Goal: Task Accomplishment & Management: Complete application form

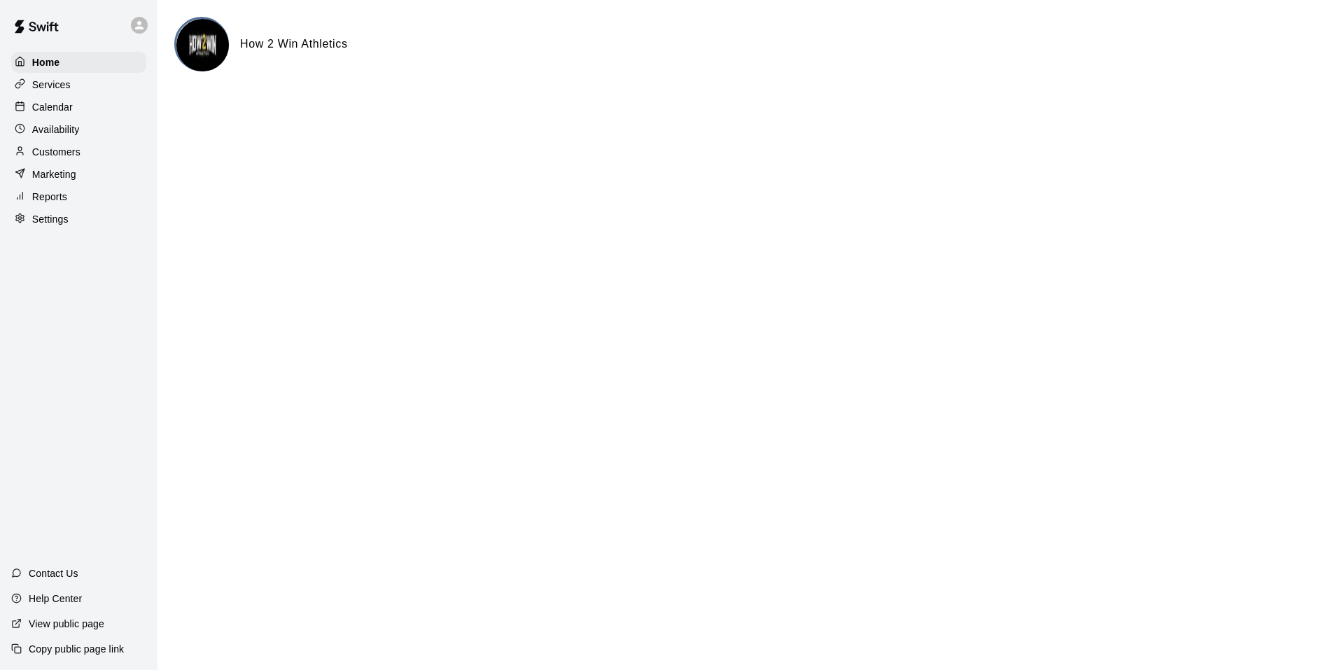
click at [77, 106] on div "Calendar" at bounding box center [78, 107] width 135 height 21
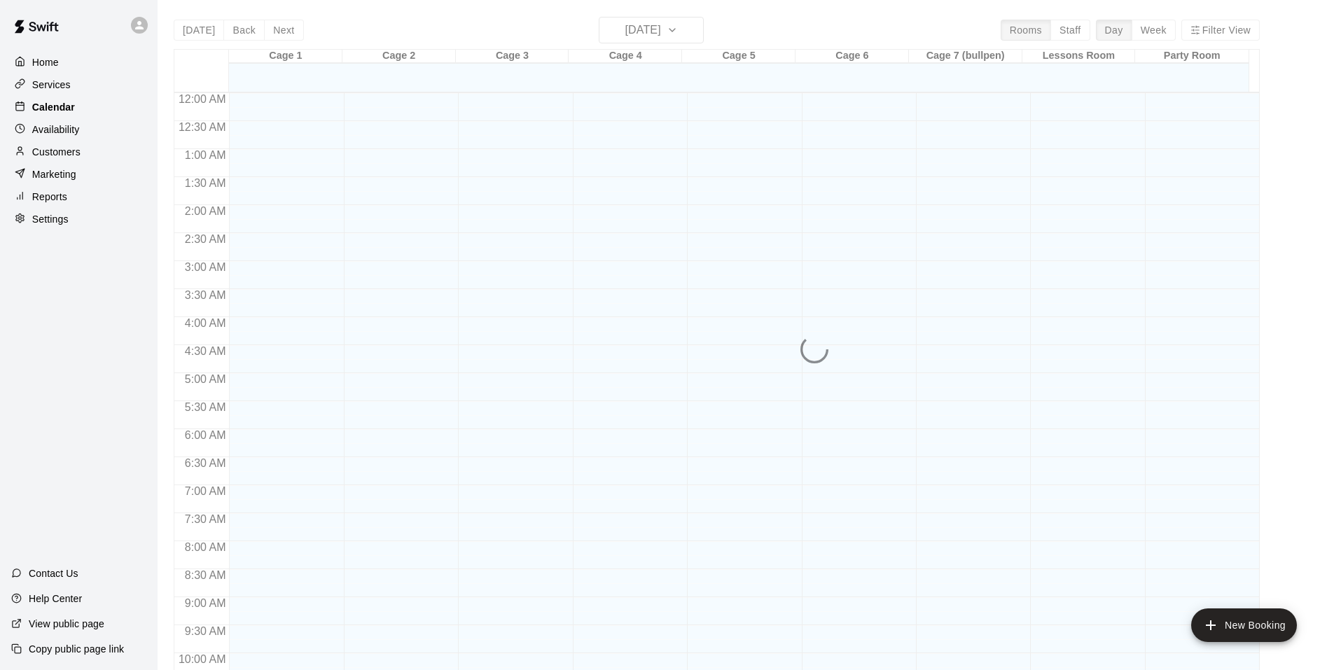
scroll to position [644, 0]
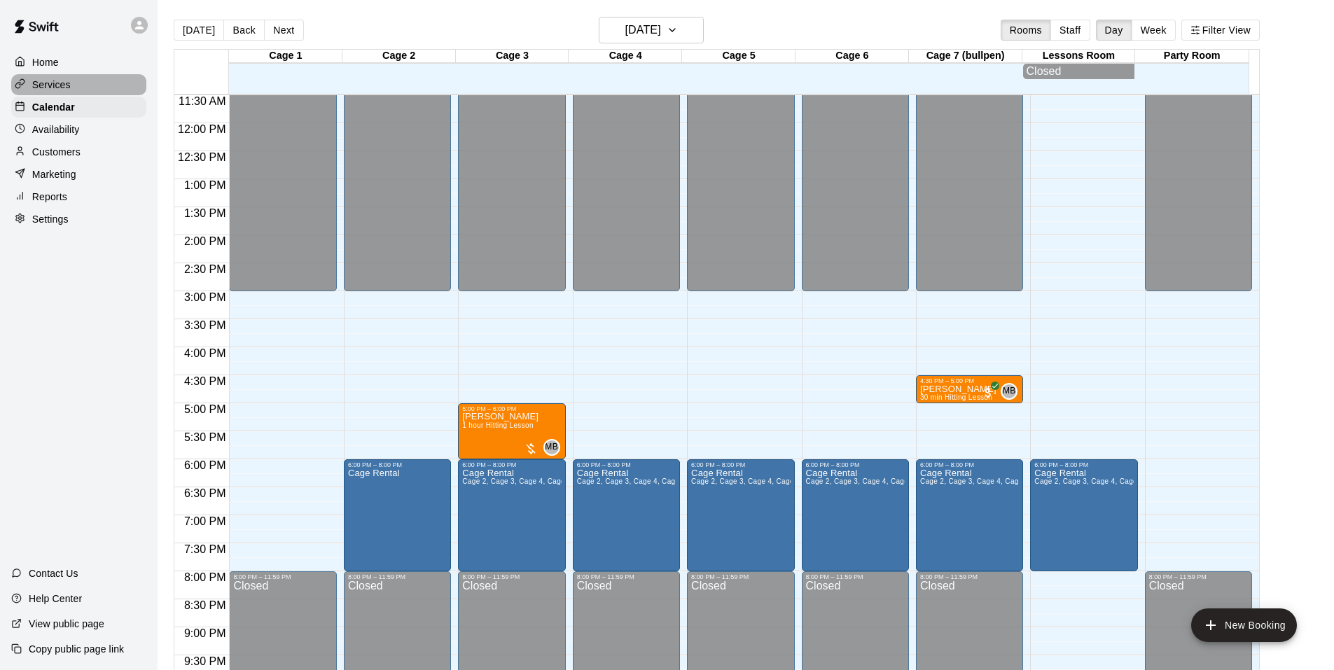
click at [71, 87] on div "Services" at bounding box center [78, 84] width 135 height 21
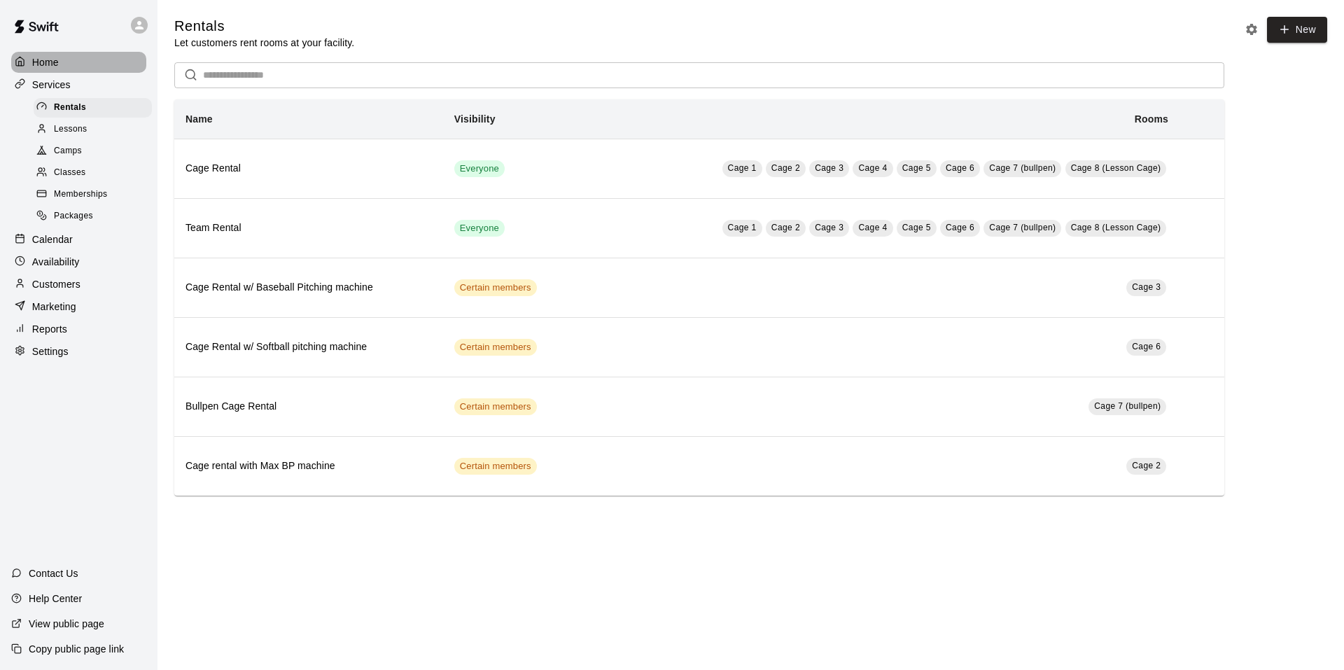
click at [63, 67] on div "Home" at bounding box center [78, 62] width 135 height 21
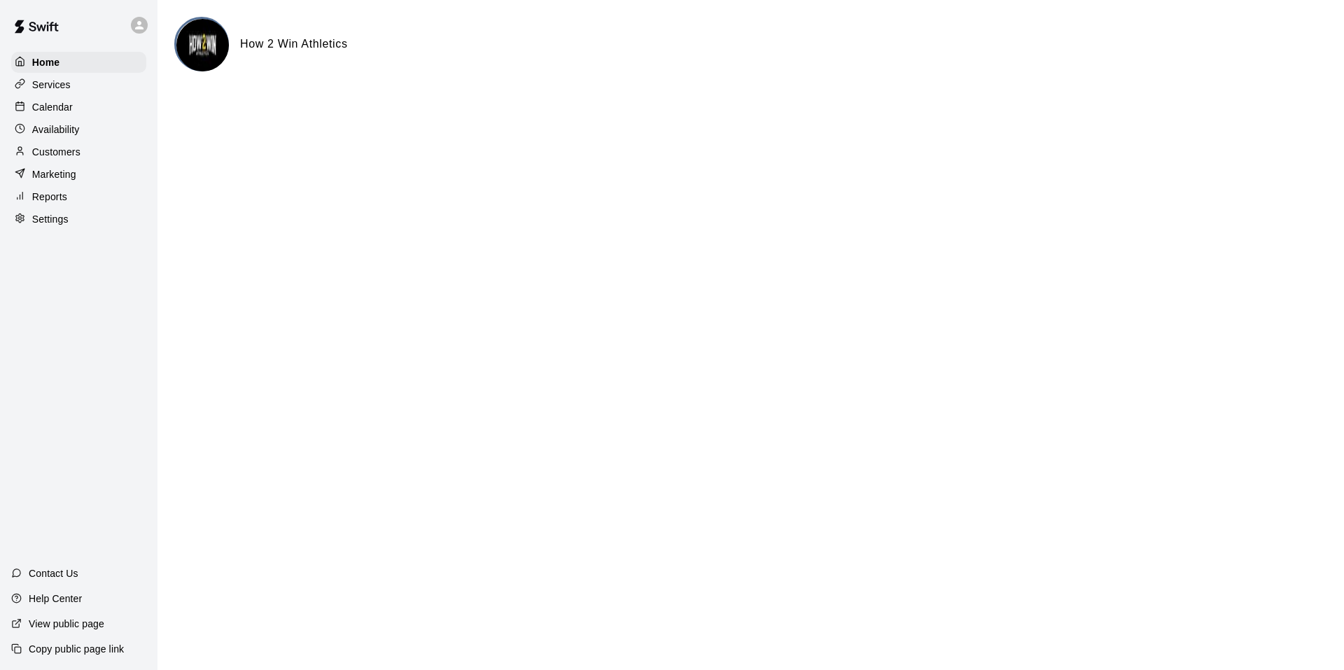
click at [62, 109] on p "Calendar" at bounding box center [52, 107] width 41 height 14
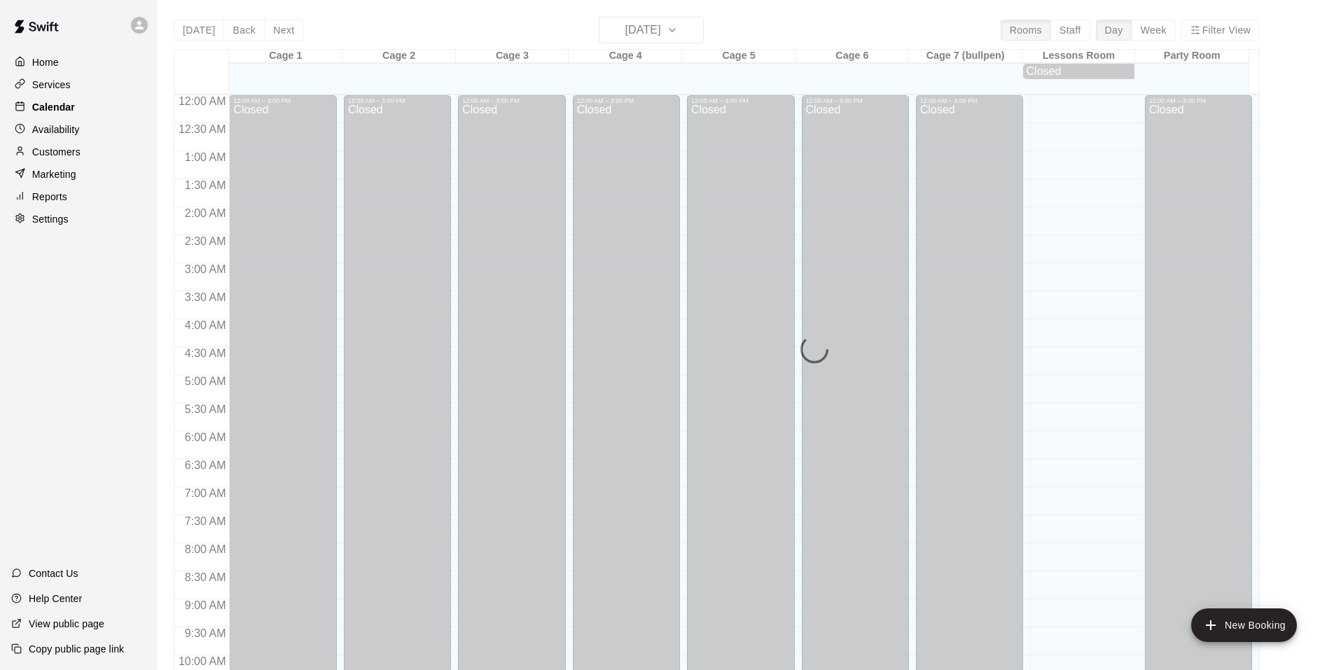
scroll to position [645, 0]
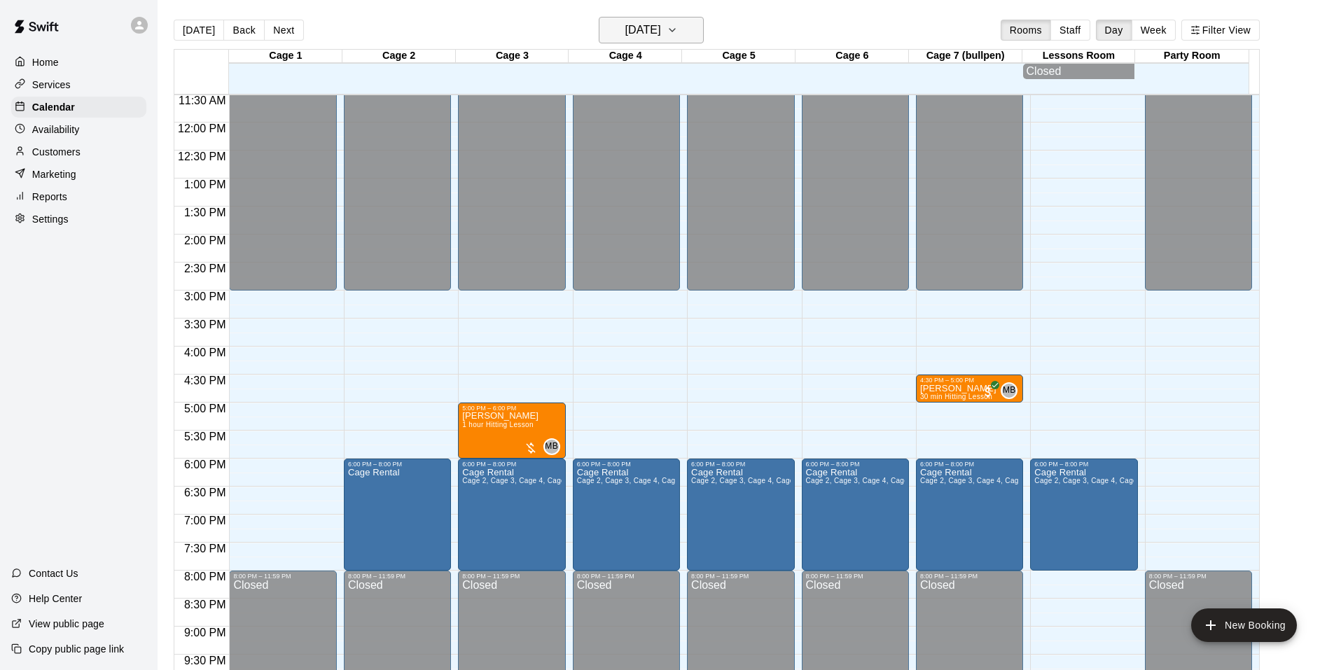
click at [632, 39] on h6 "[DATE]" at bounding box center [643, 30] width 36 height 20
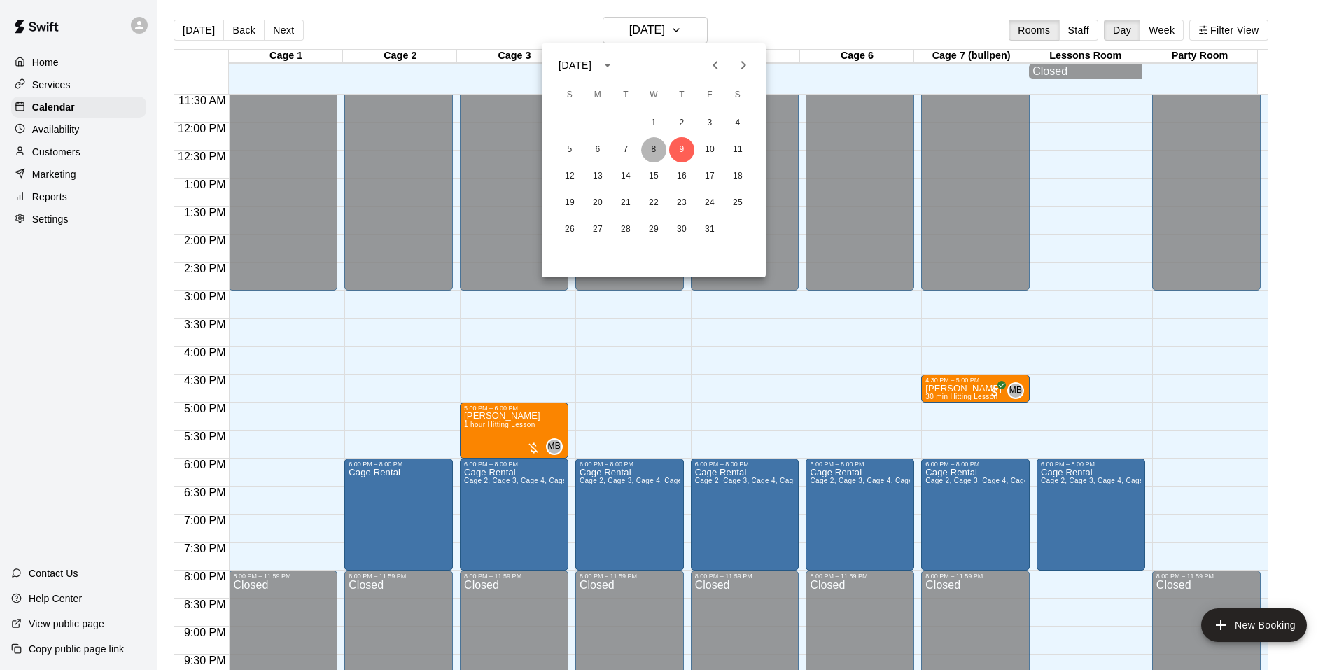
click at [665, 146] on button "8" at bounding box center [653, 149] width 25 height 25
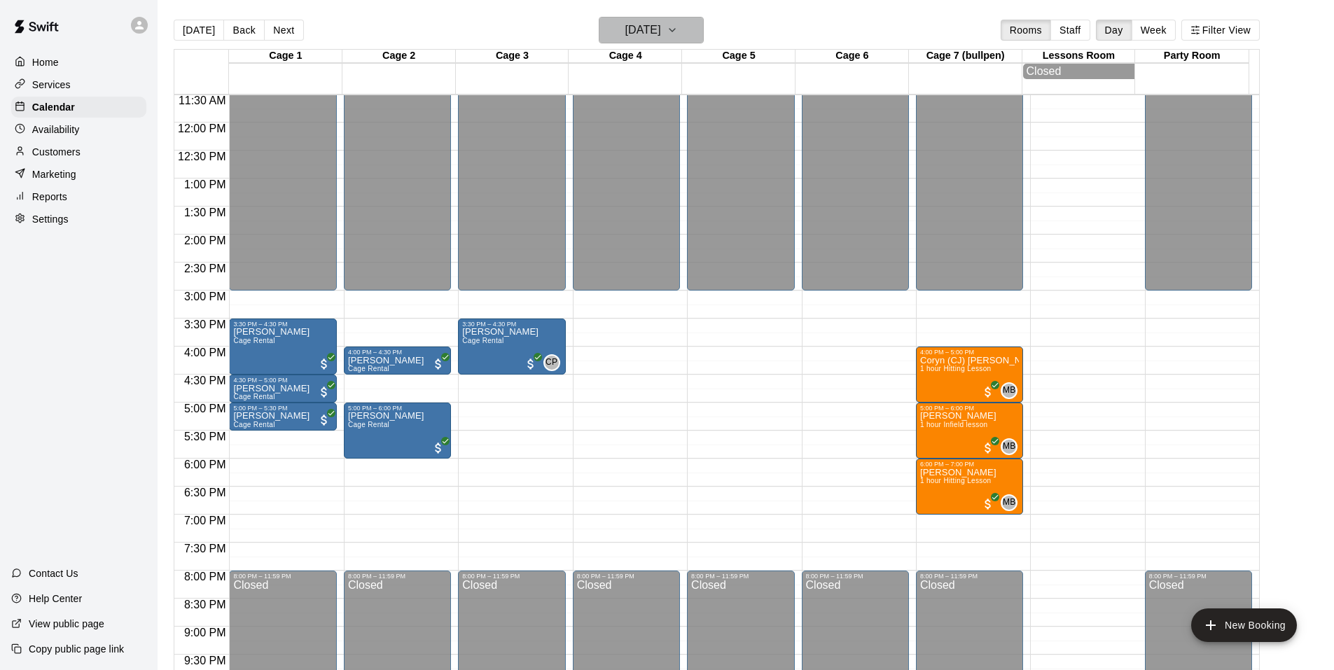
click at [694, 35] on button "[DATE]" at bounding box center [651, 30] width 105 height 27
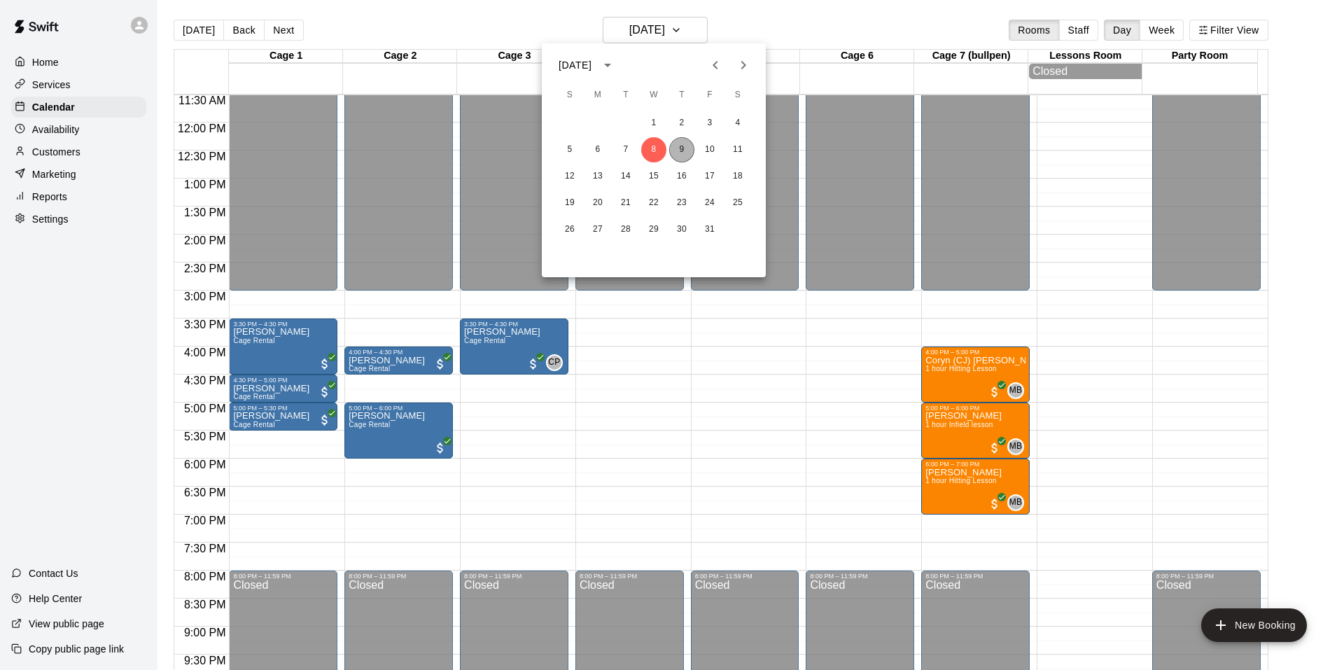
click at [685, 144] on button "9" at bounding box center [681, 149] width 25 height 25
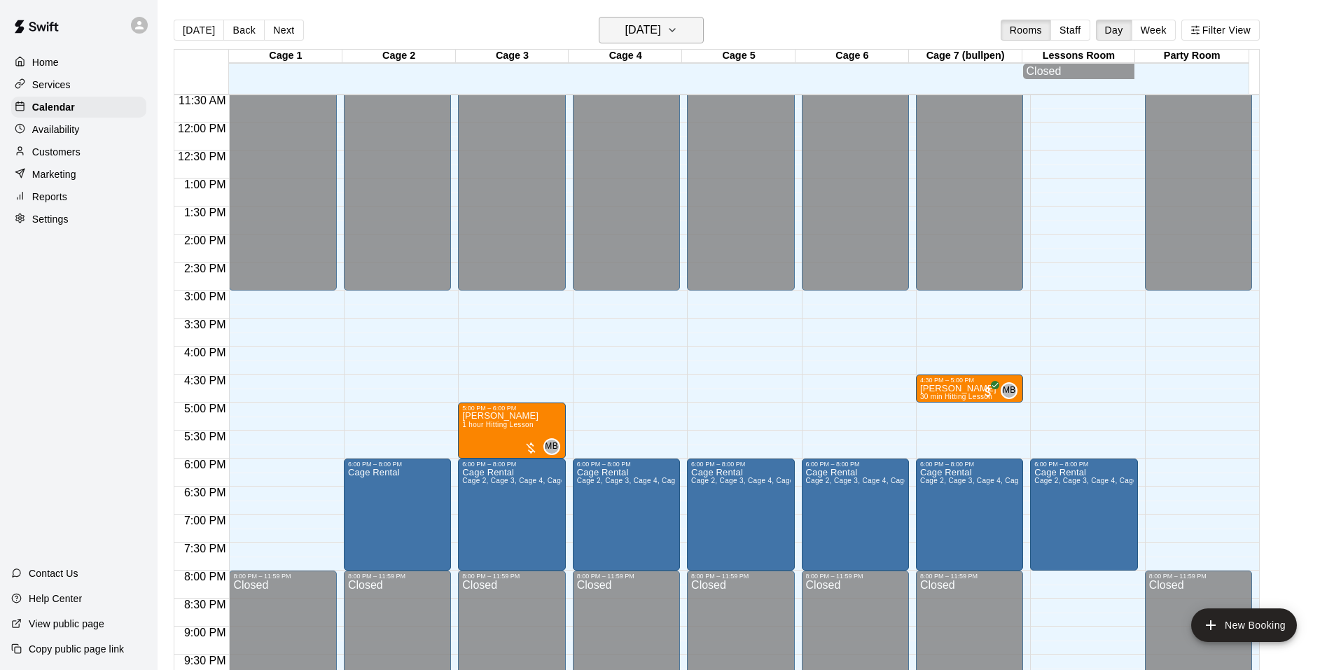
click at [687, 41] on button "[DATE]" at bounding box center [651, 30] width 105 height 27
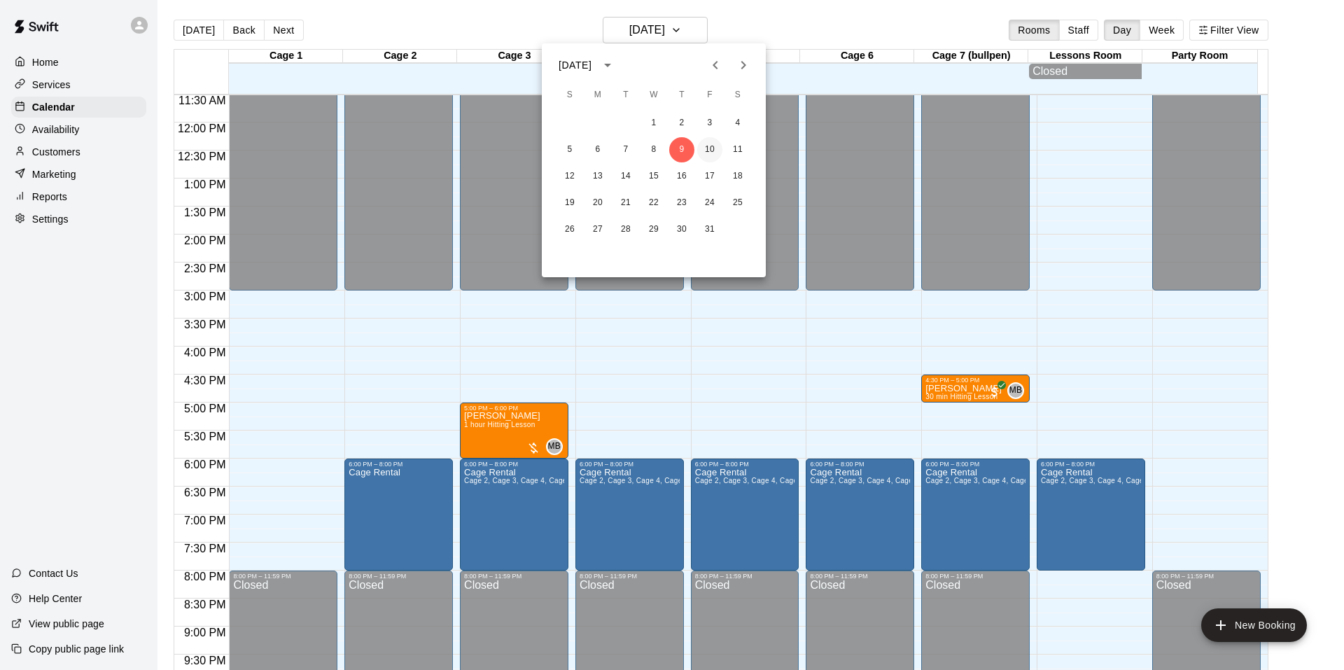
click at [707, 147] on button "10" at bounding box center [709, 149] width 25 height 25
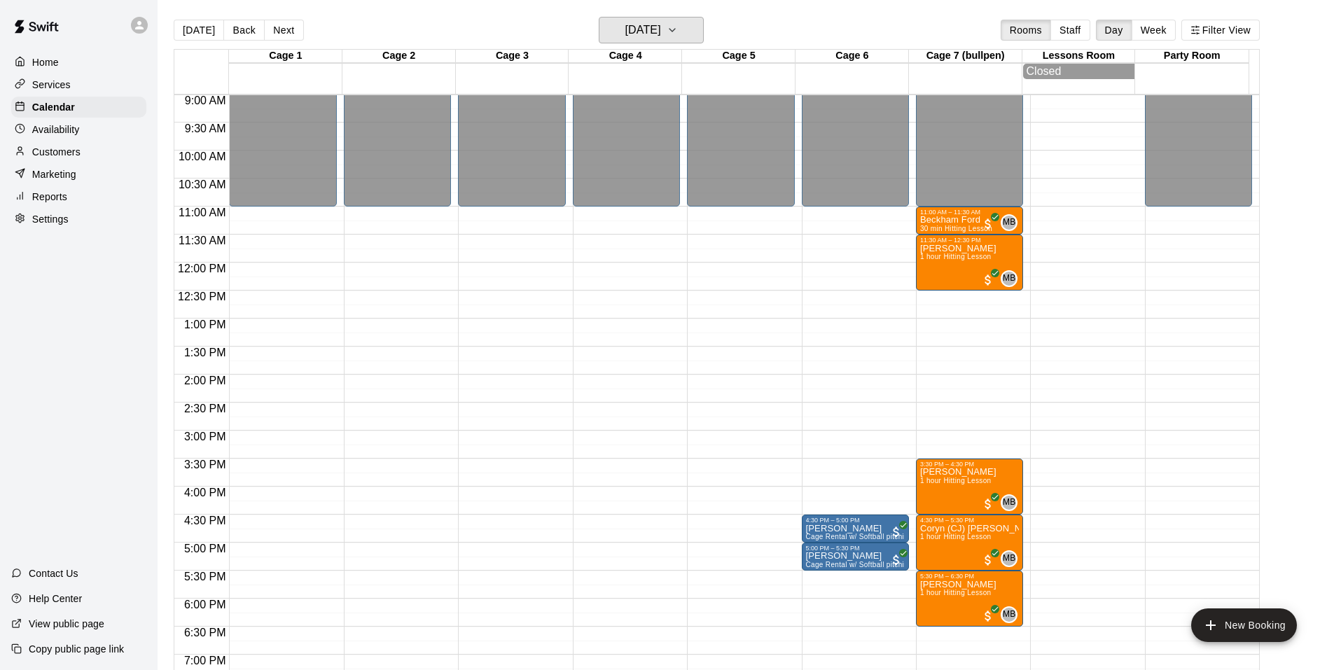
scroll to position [295, 0]
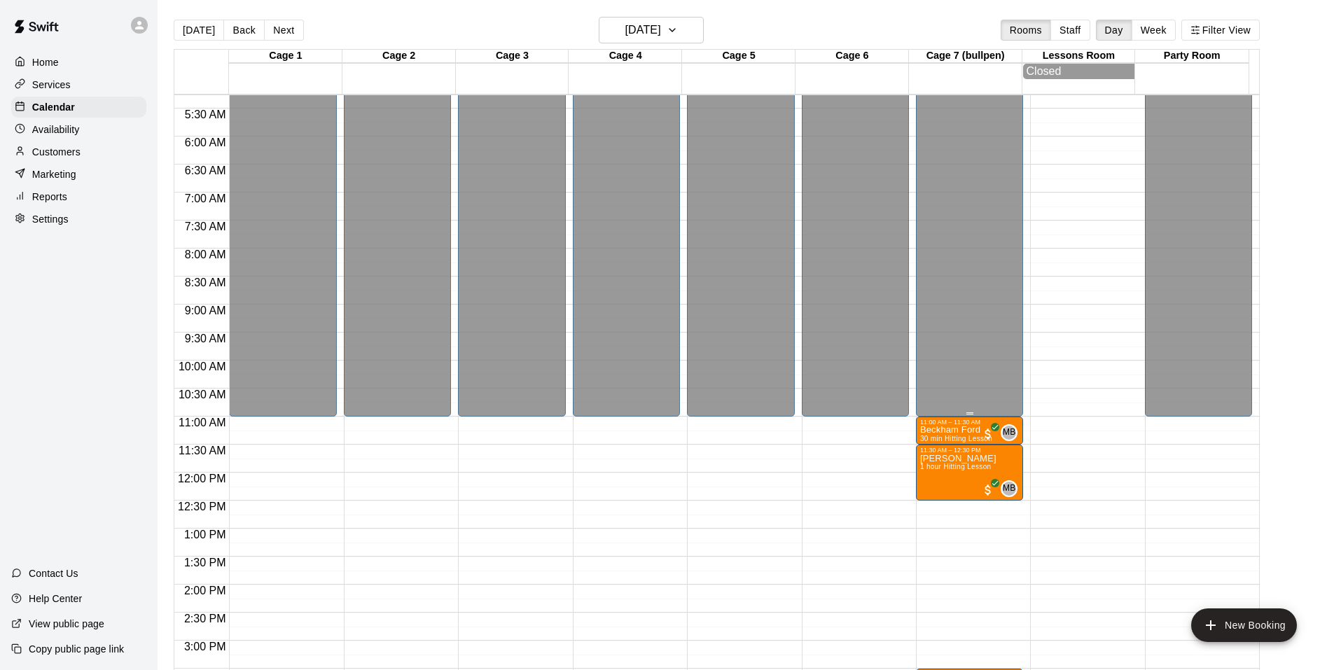
click at [966, 202] on div "Closed" at bounding box center [969, 116] width 99 height 612
click at [963, 226] on div "Closed" at bounding box center [969, 116] width 99 height 612
click at [954, 274] on div "Closed" at bounding box center [969, 116] width 99 height 612
click at [69, 126] on p "Availability" at bounding box center [56, 130] width 48 height 14
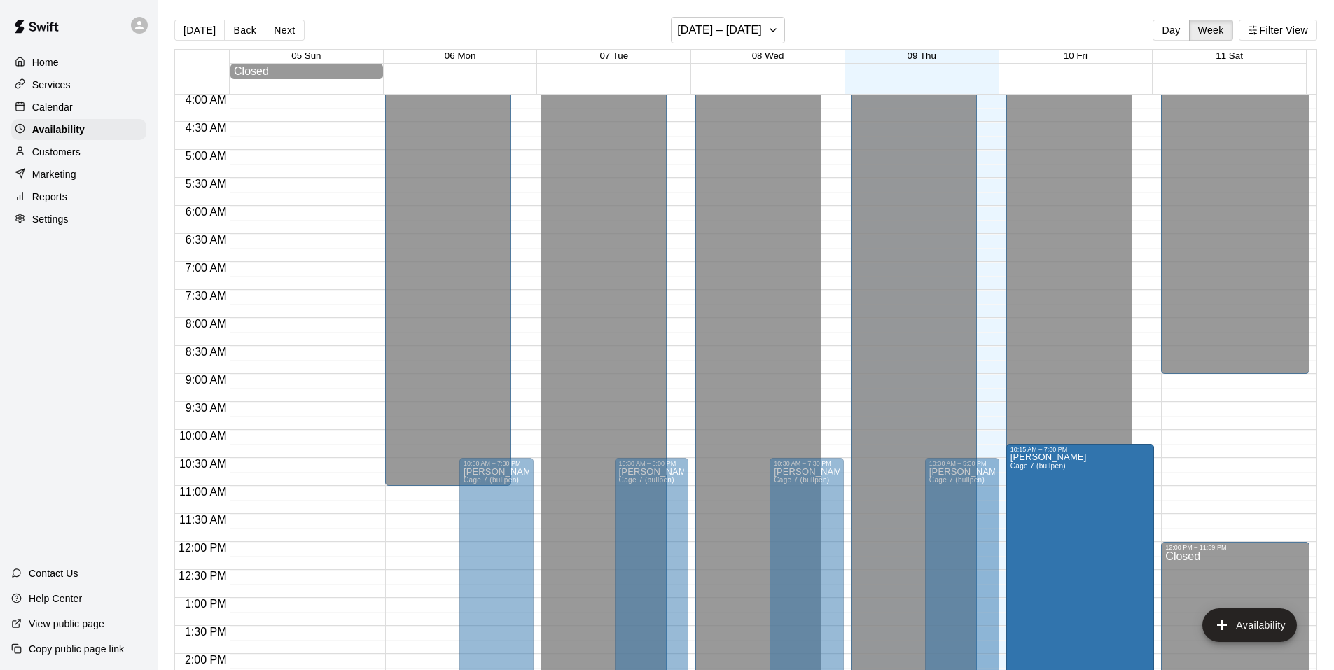
scroll to position [503, 0]
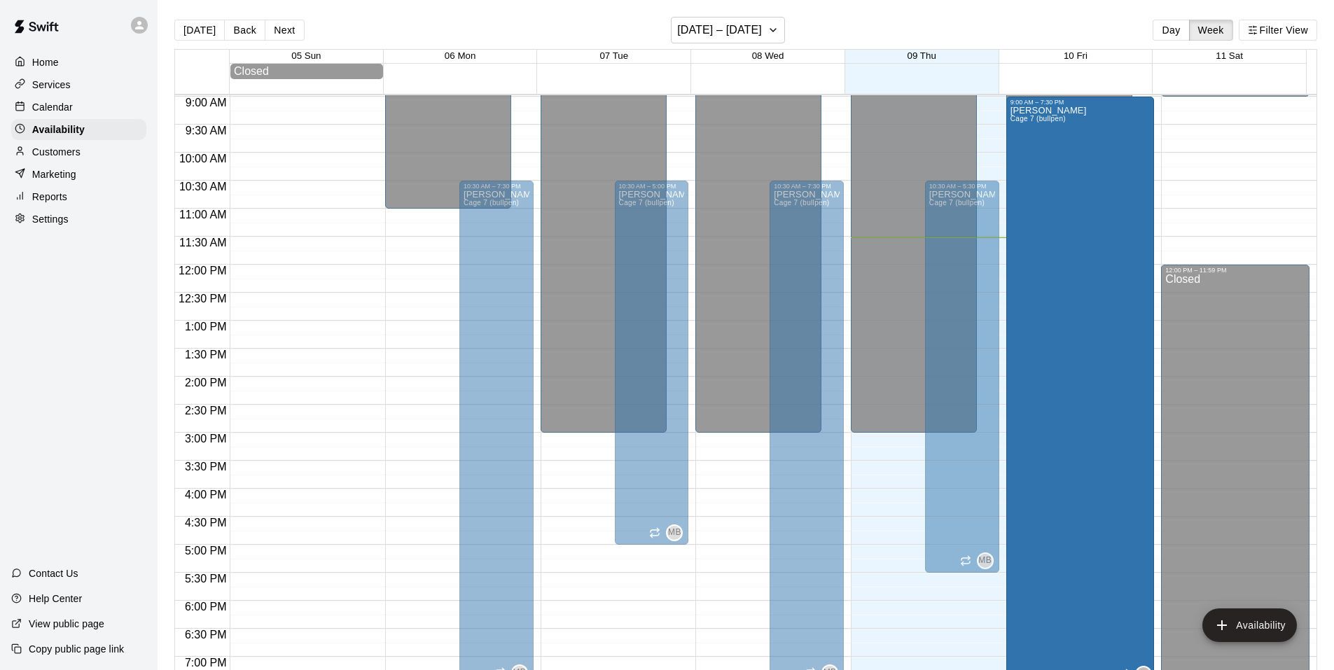
drag, startPoint x: 1108, startPoint y: 463, endPoint x: 1090, endPoint y: 103, distance: 360.3
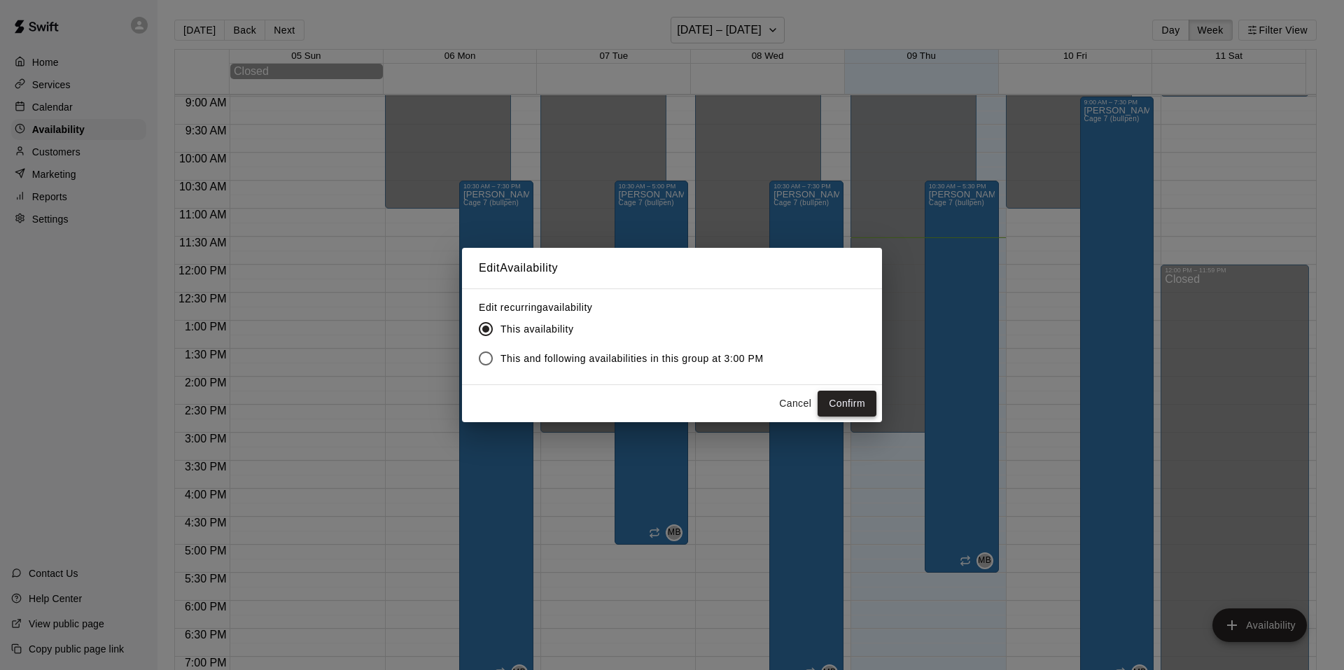
click at [845, 408] on button "Confirm" at bounding box center [847, 404] width 59 height 26
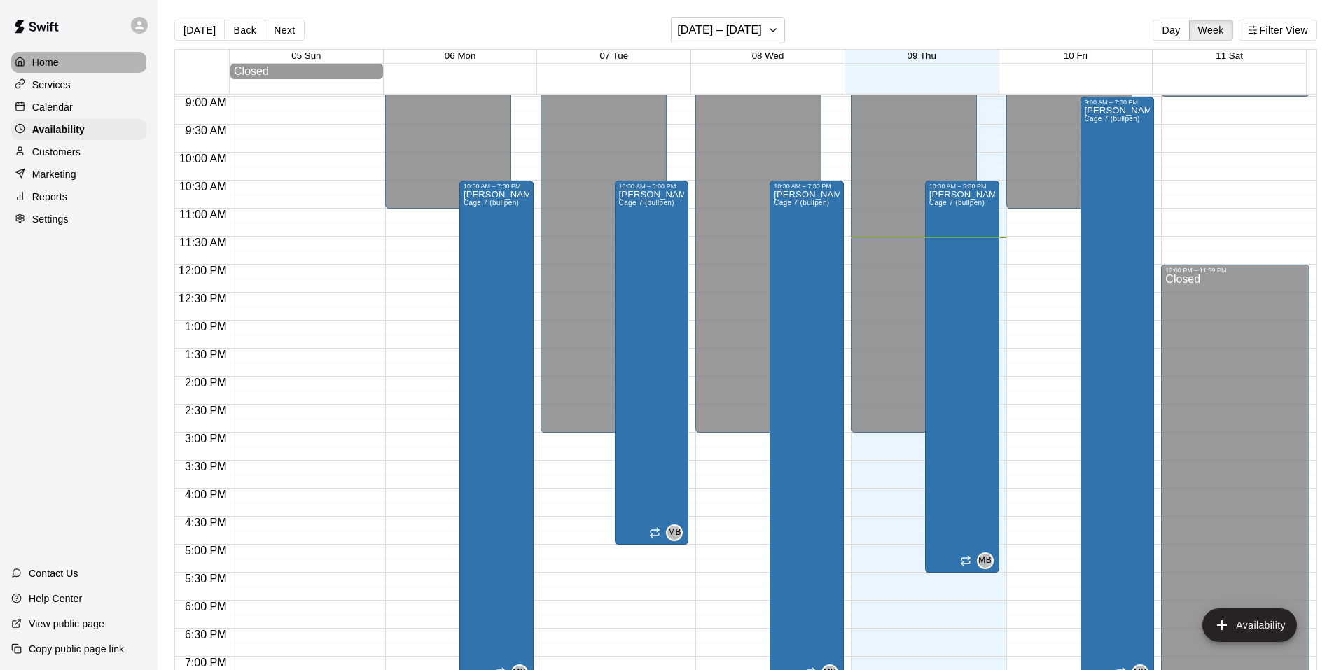
click at [61, 67] on div "Home" at bounding box center [78, 62] width 135 height 21
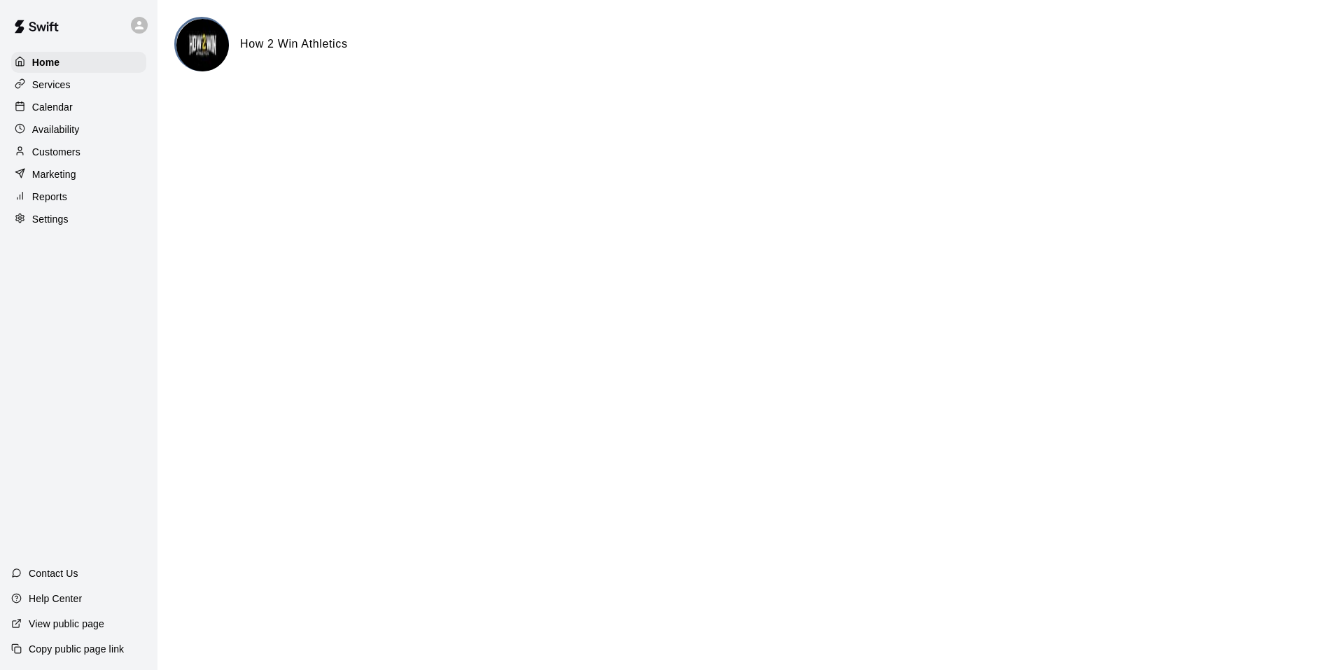
click at [63, 90] on p "Services" at bounding box center [51, 85] width 39 height 14
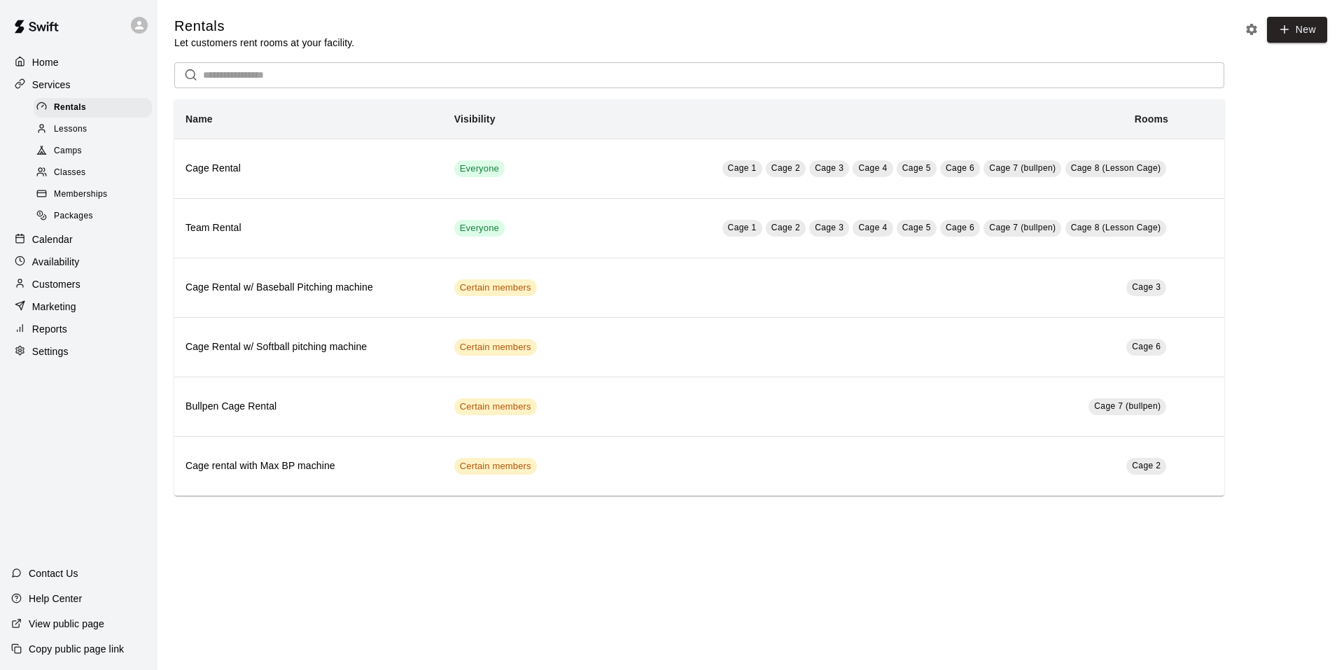
click at [85, 160] on div "Camps" at bounding box center [93, 151] width 118 height 20
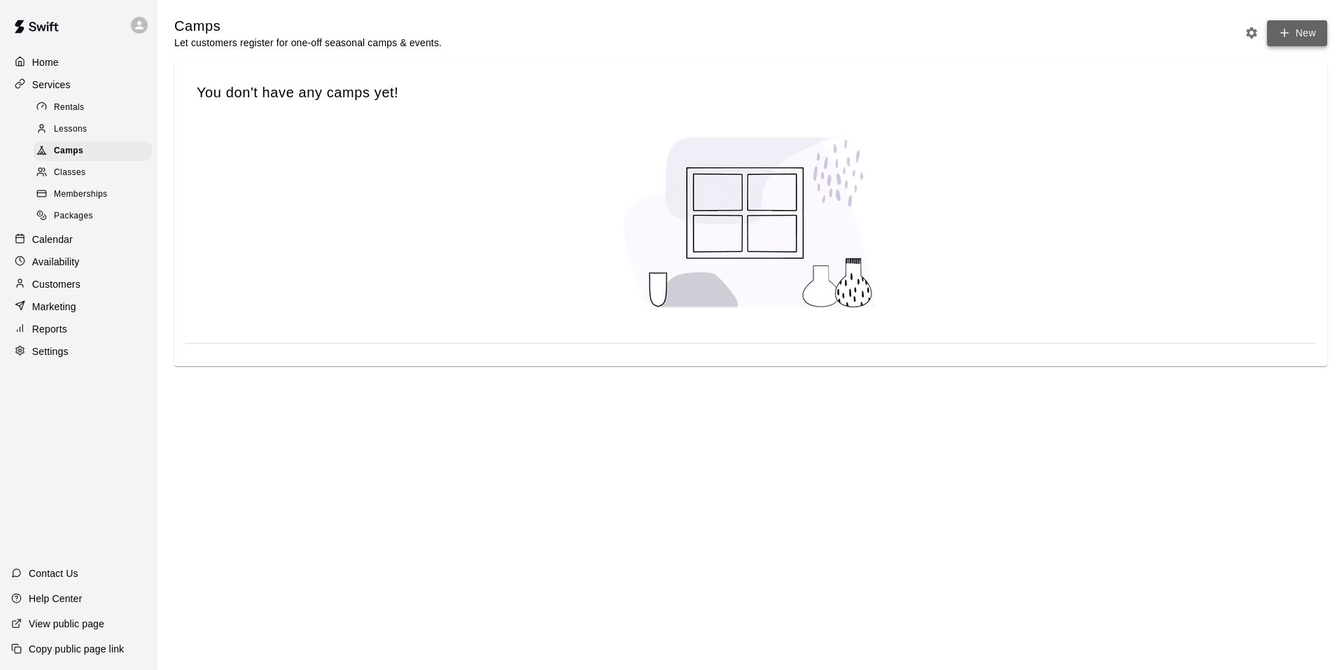
click at [1307, 36] on button "New" at bounding box center [1297, 33] width 60 height 26
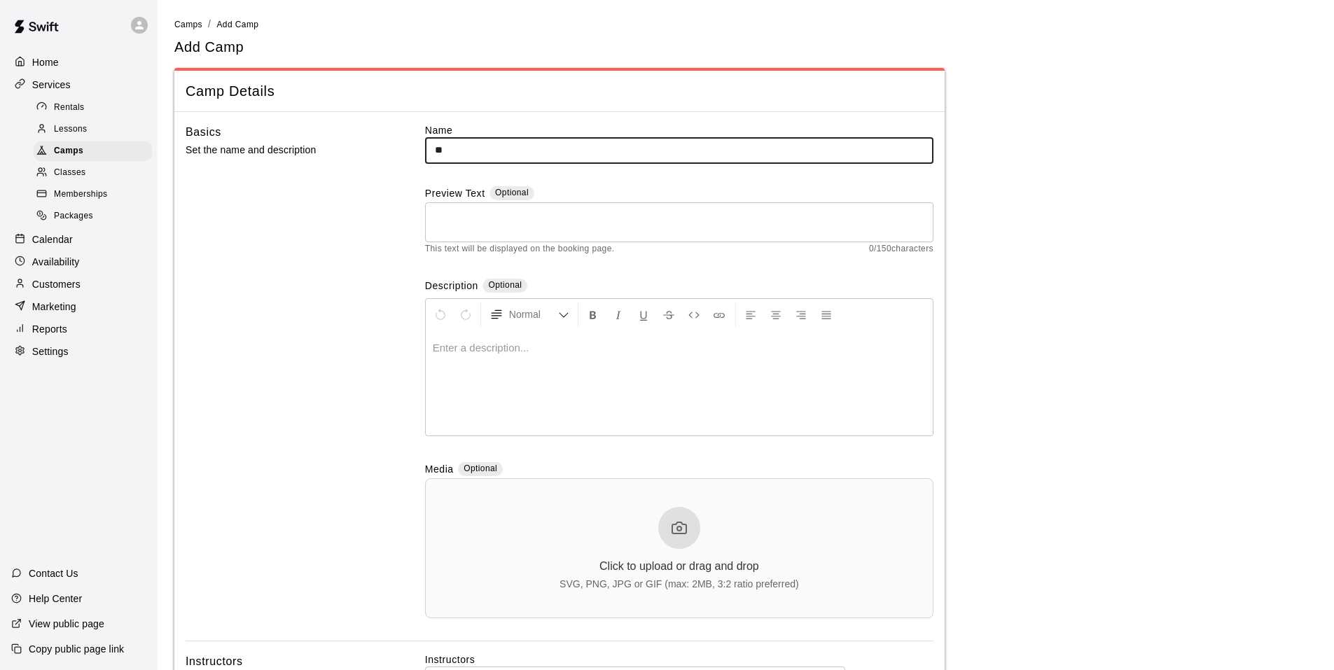
type input "*"
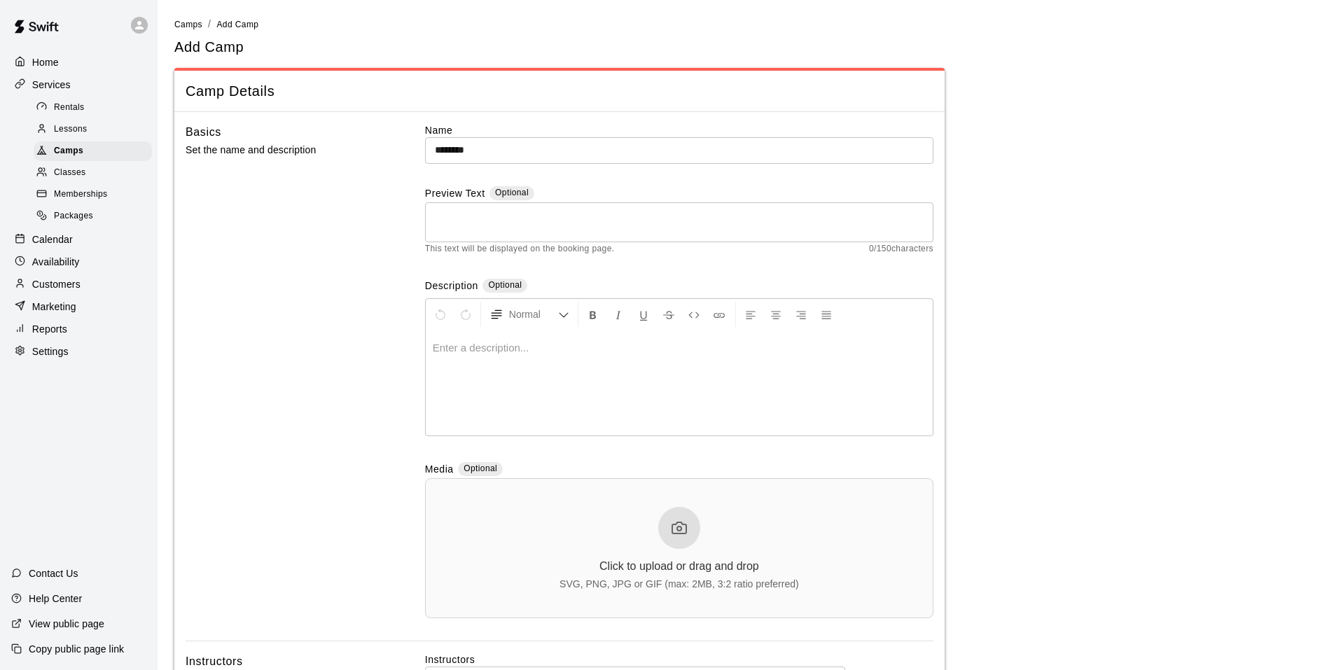
click at [588, 129] on label "Name" at bounding box center [679, 130] width 508 height 14
click at [567, 143] on input "*******" at bounding box center [679, 150] width 508 height 26
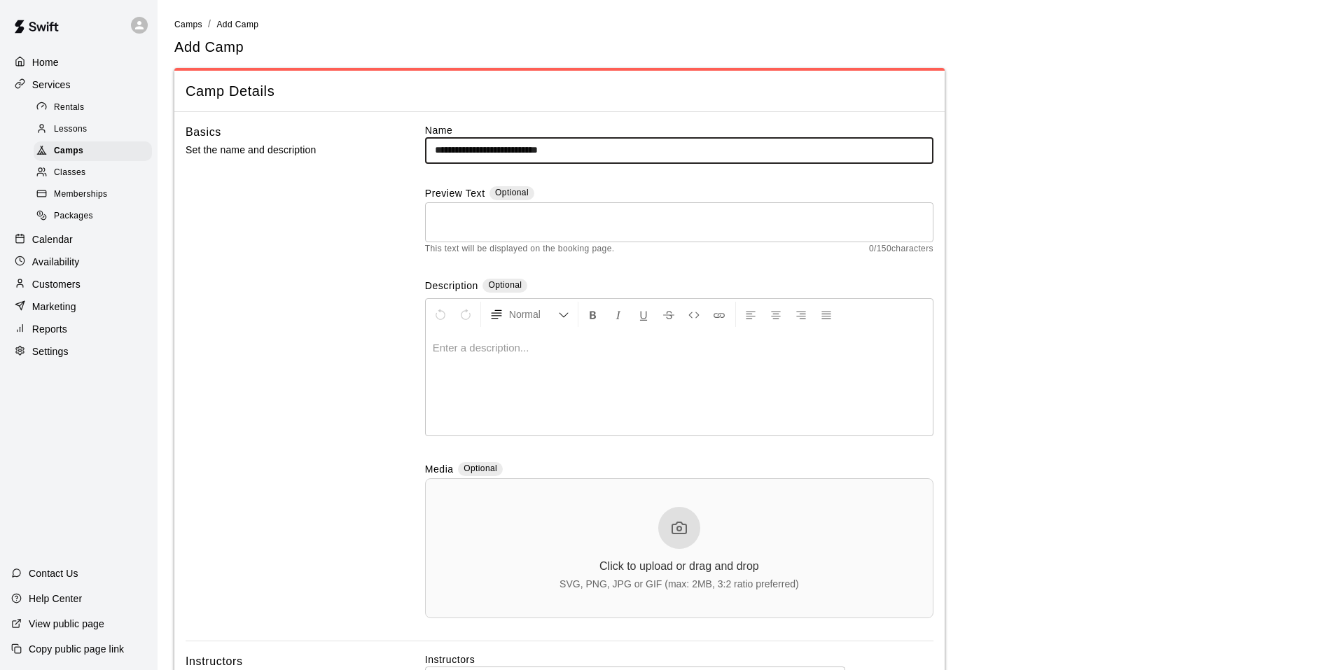
type input "**********"
